Goal: Navigation & Orientation: Find specific page/section

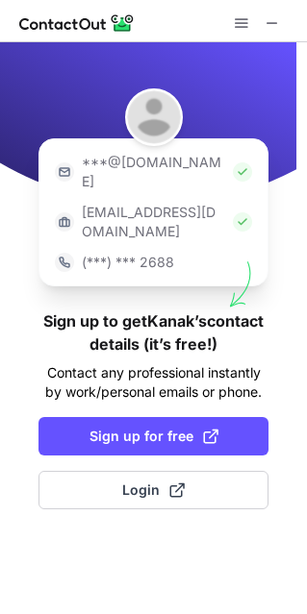
click at [260, 12] on div at bounding box center [257, 23] width 62 height 23
click at [252, 15] on button at bounding box center [241, 23] width 23 height 23
